Goal: Task Accomplishment & Management: Complete application form

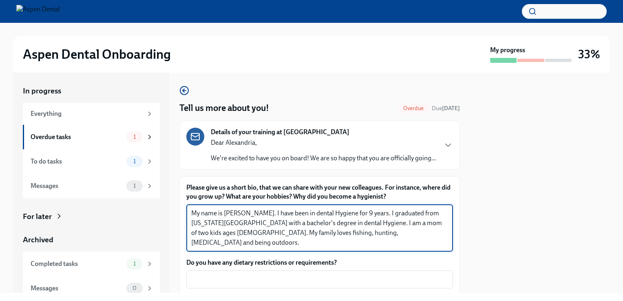
type textarea "My name is [PERSON_NAME]. I have been in dental Hygiene for 9 years. I graduate…"
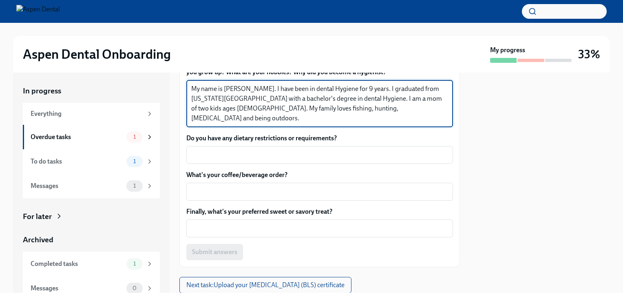
scroll to position [125, 0]
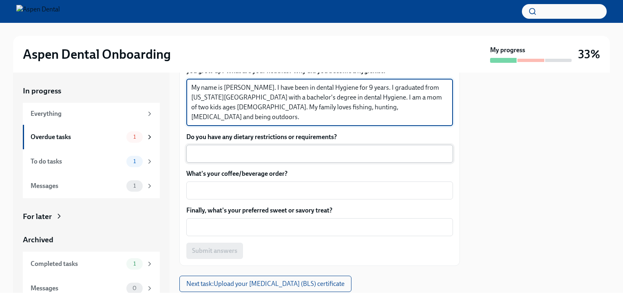
click at [228, 163] on div "x ​" at bounding box center [319, 154] width 266 height 18
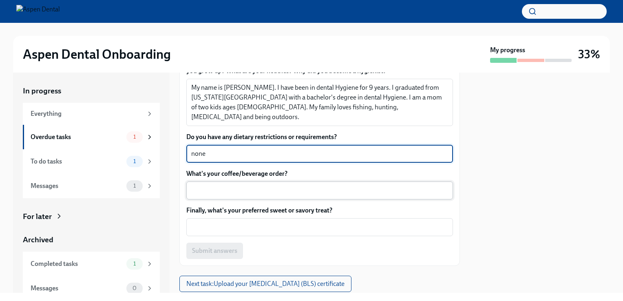
type textarea "none"
click at [220, 195] on textarea "What's your coffee/beverage order?" at bounding box center [319, 190] width 257 height 10
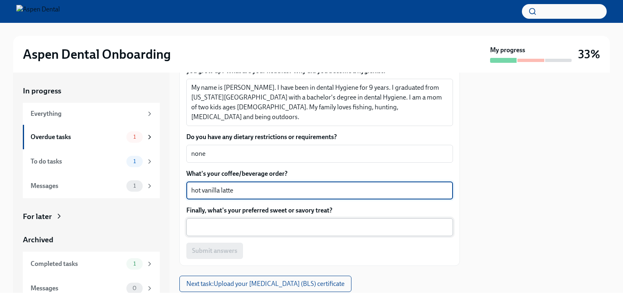
type textarea "hot vanilla latte"
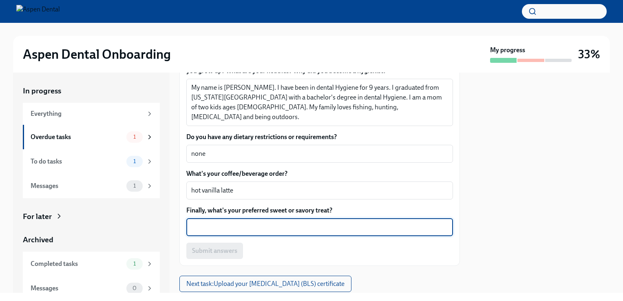
click at [224, 232] on textarea "Finally, what's your preferred sweet or savory treat?" at bounding box center [319, 227] width 257 height 10
type textarea "mini M&M's"
click at [218, 255] on span "Submit answers" at bounding box center [214, 250] width 45 height 8
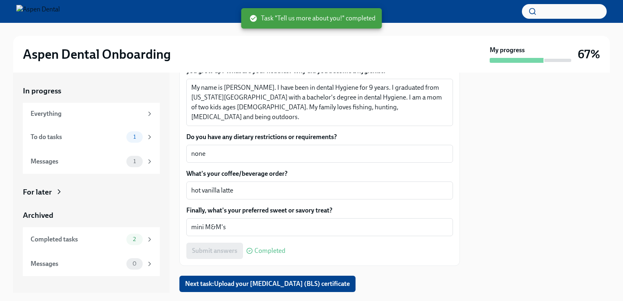
scroll to position [159, 0]
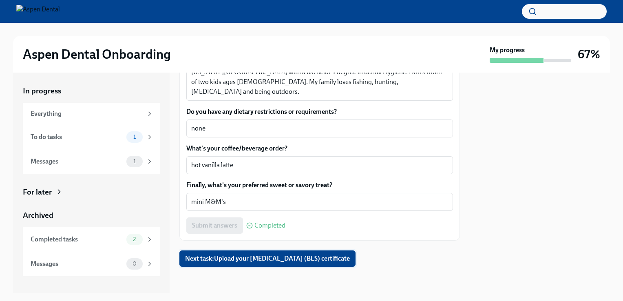
click at [289, 260] on span "Next task : Upload your [MEDICAL_DATA] (BLS) certificate" at bounding box center [267, 258] width 165 height 8
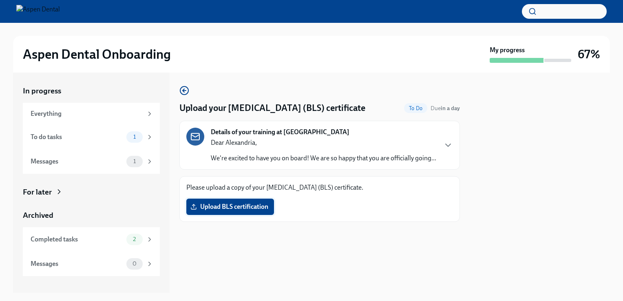
click at [239, 209] on span "Upload BLS certification" at bounding box center [230, 206] width 76 height 8
click at [0, 0] on input "Upload BLS certification" at bounding box center [0, 0] width 0 height 0
click at [77, 266] on div "Messages" at bounding box center [77, 263] width 92 height 9
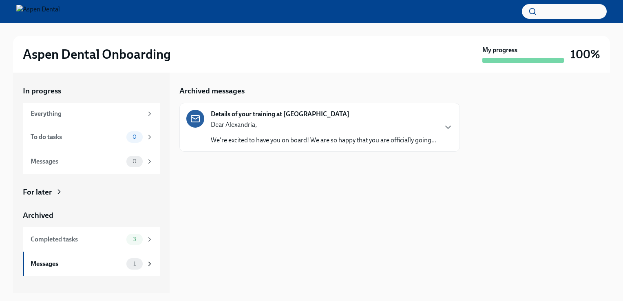
click at [262, 132] on div "Dear [PERSON_NAME], We're excited to have you on board! We are so happy that yo…" at bounding box center [323, 132] width 225 height 24
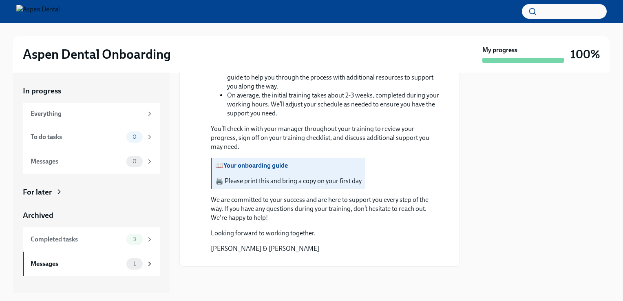
scroll to position [664, 0]
